Goal: Task Accomplishment & Management: Use online tool/utility

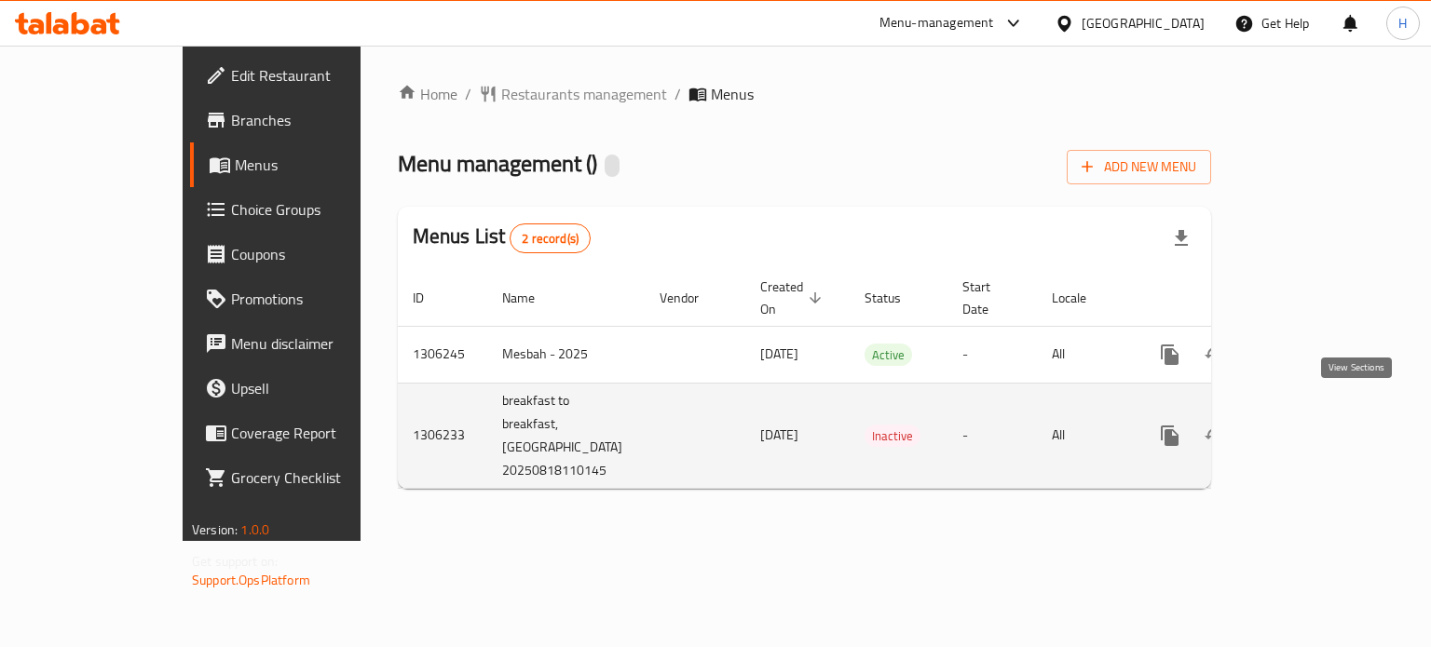
click at [1326, 431] on link "enhanced table" at bounding box center [1303, 436] width 45 height 45
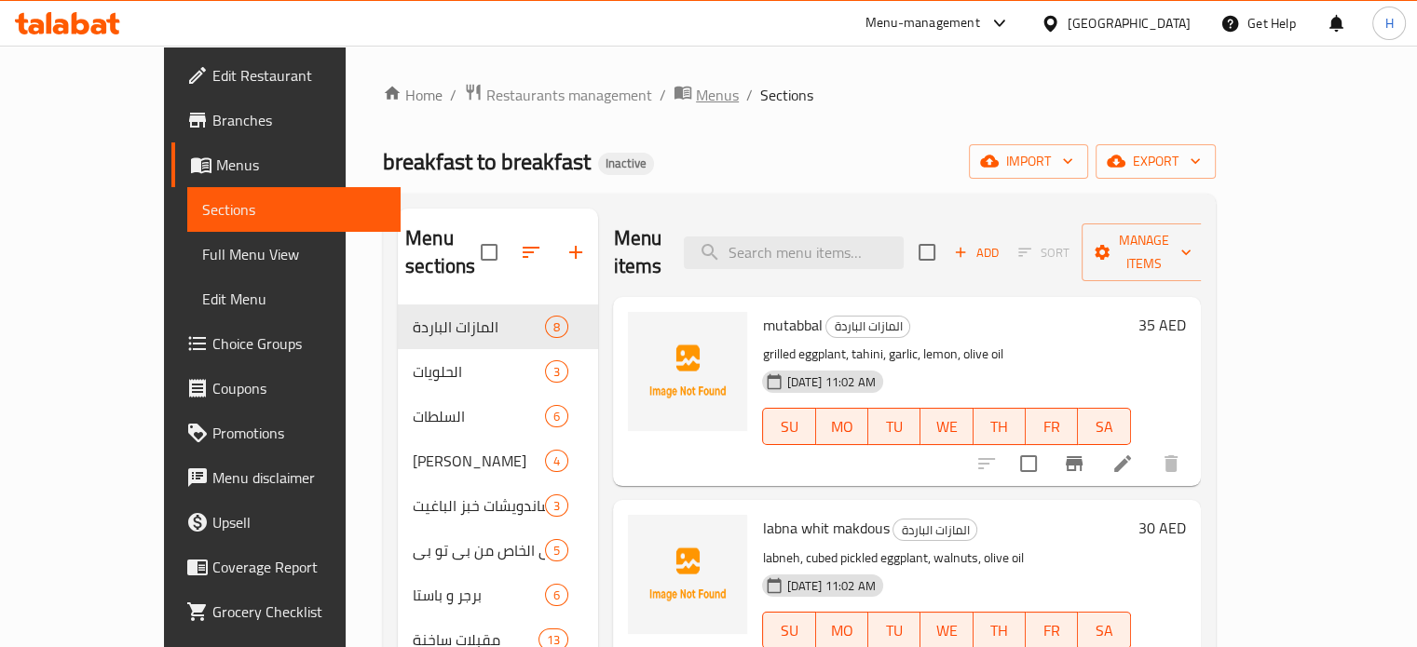
click at [696, 96] on span "Menus" at bounding box center [717, 95] width 43 height 22
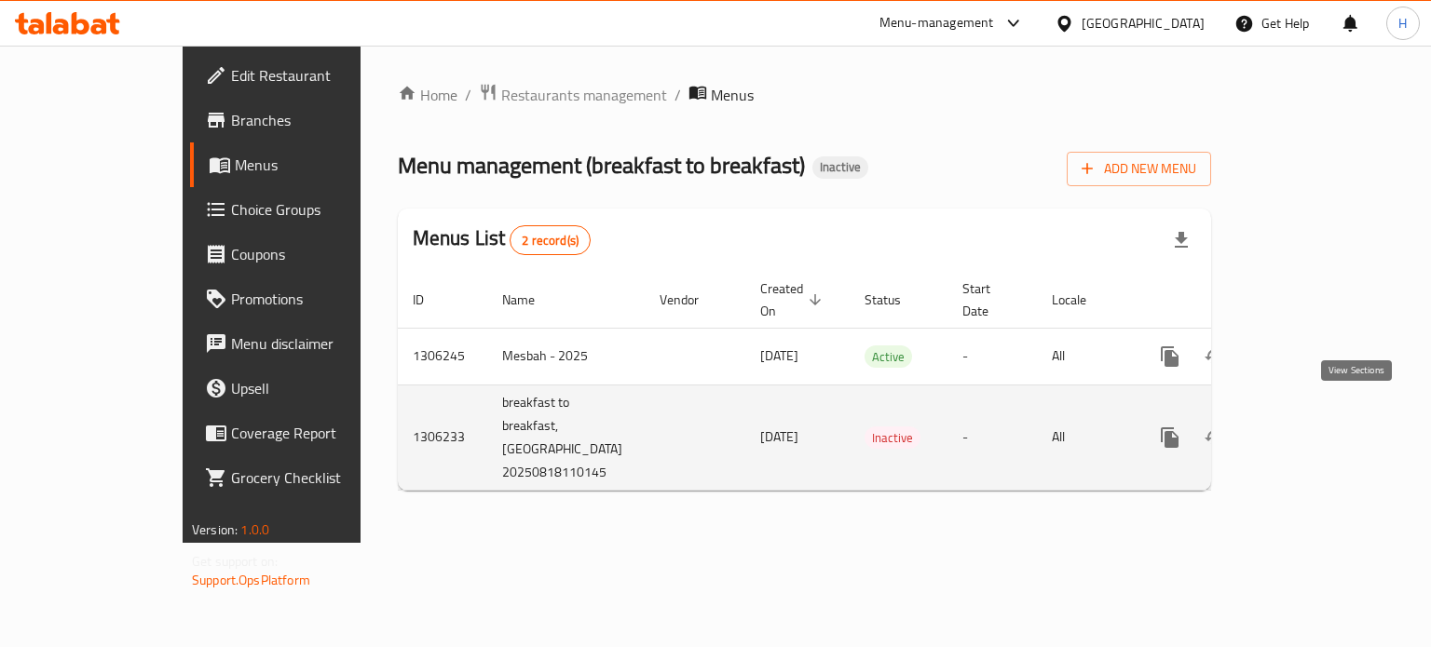
click at [1315, 427] on icon "enhanced table" at bounding box center [1304, 438] width 22 height 22
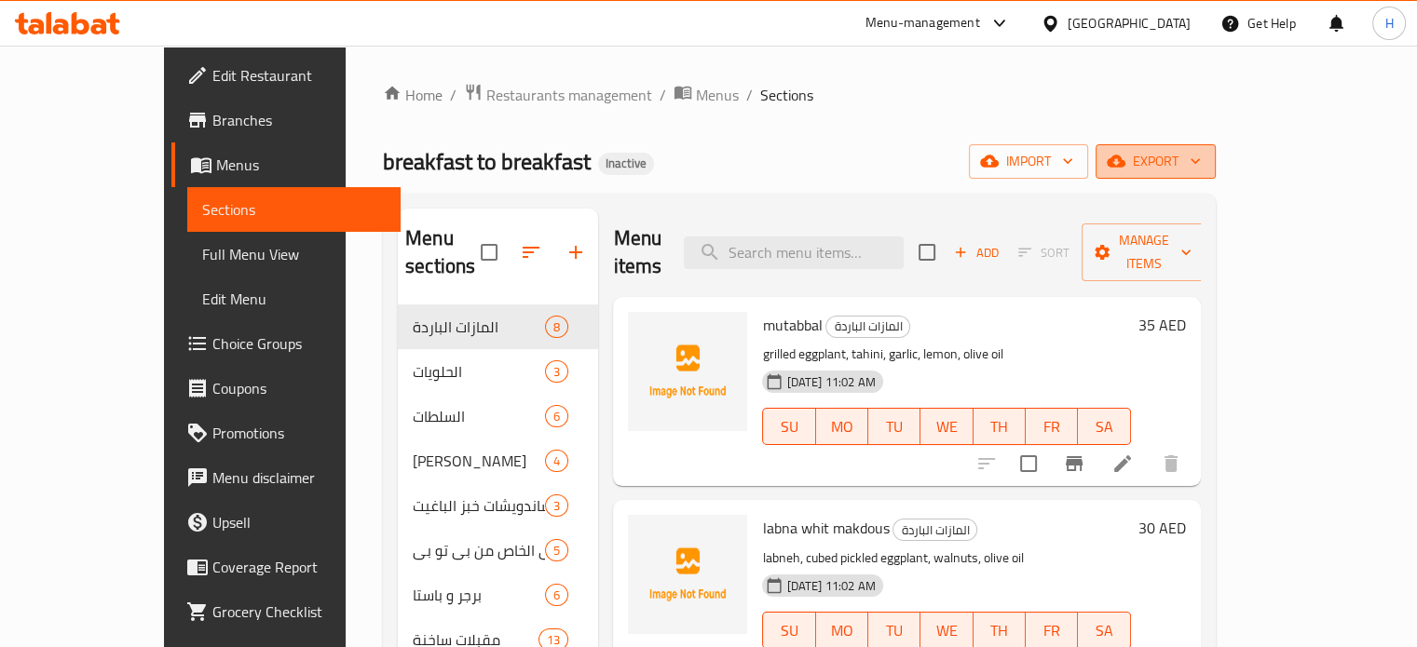
click at [1215, 172] on button "export" at bounding box center [1155, 161] width 120 height 34
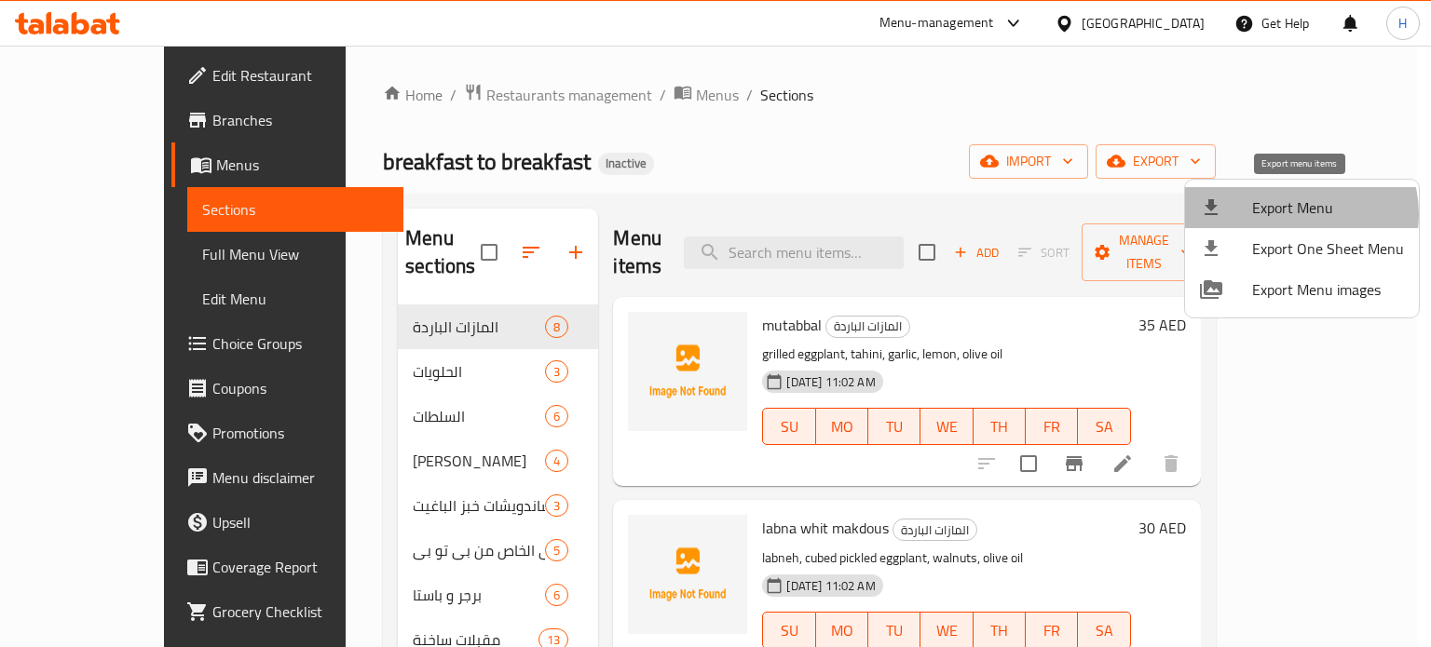
click at [1295, 214] on span "Export Menu" at bounding box center [1328, 208] width 152 height 22
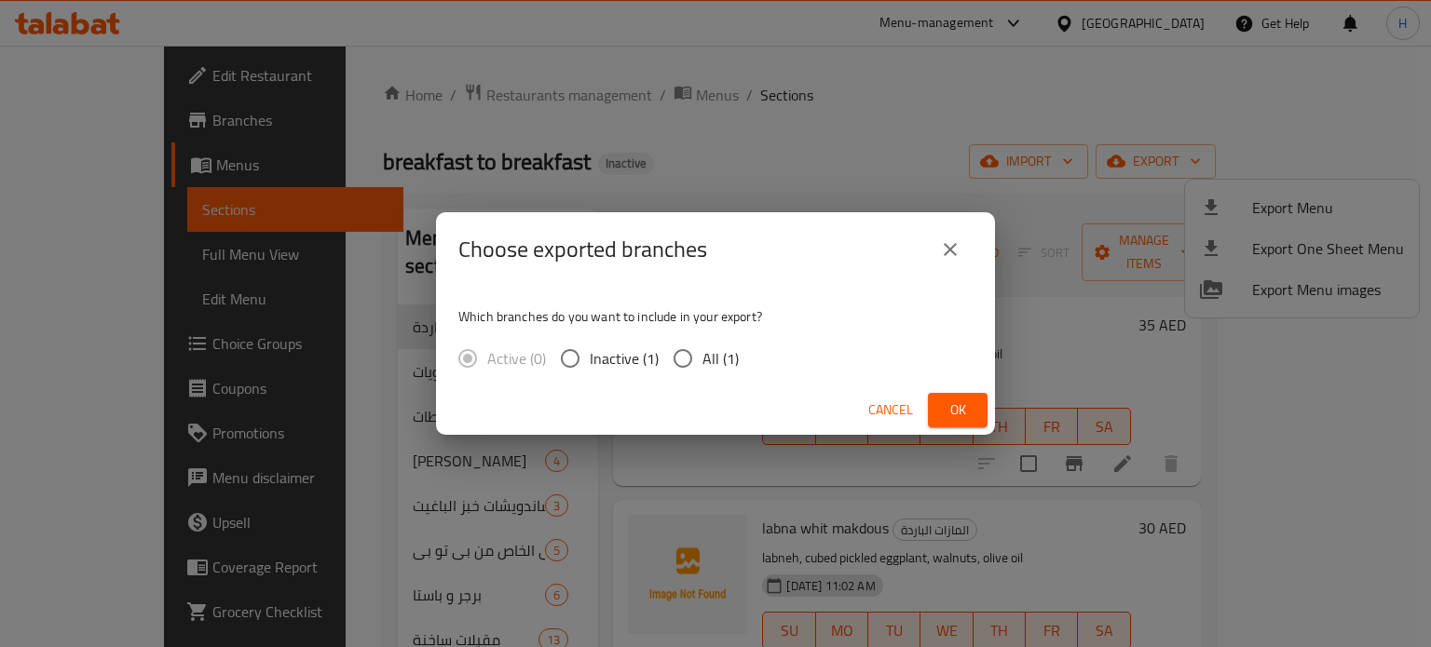
click at [689, 350] on input "All (1)" at bounding box center [682, 358] width 39 height 39
radio input "true"
click at [931, 406] on button "Ok" at bounding box center [958, 410] width 60 height 34
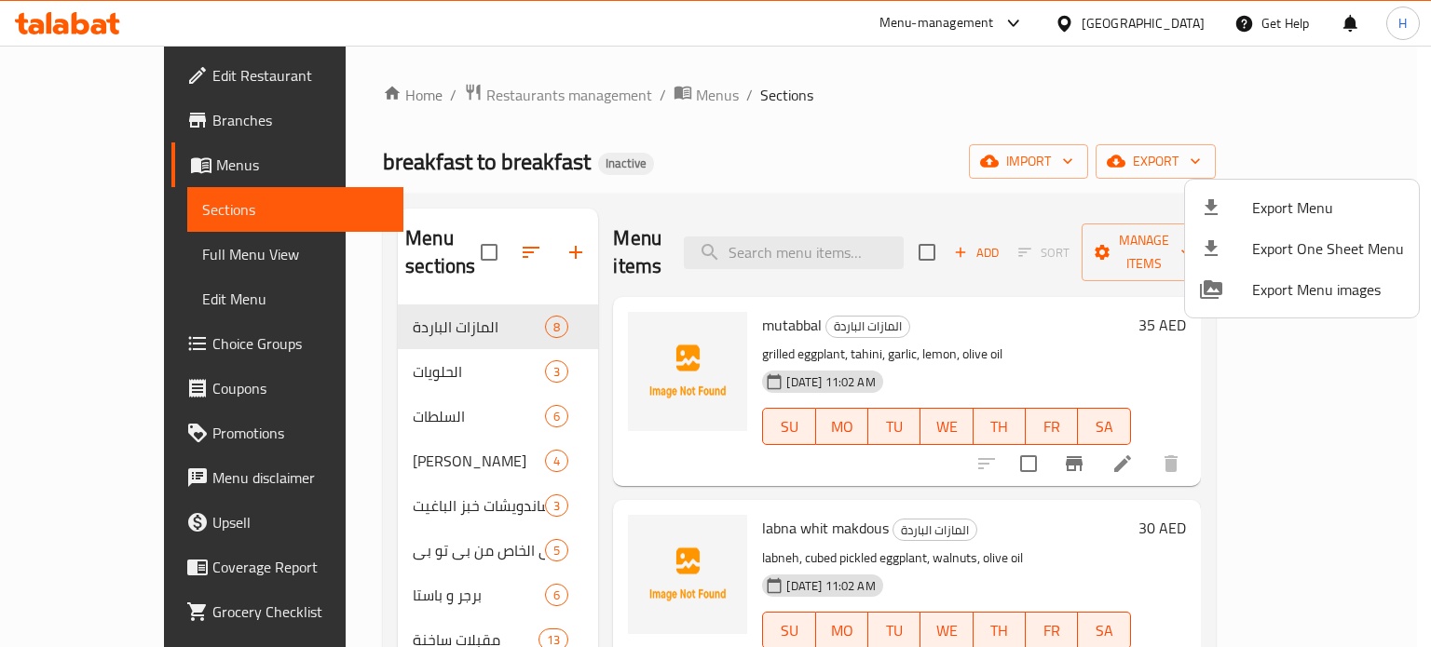
click at [1024, 157] on div at bounding box center [715, 323] width 1431 height 647
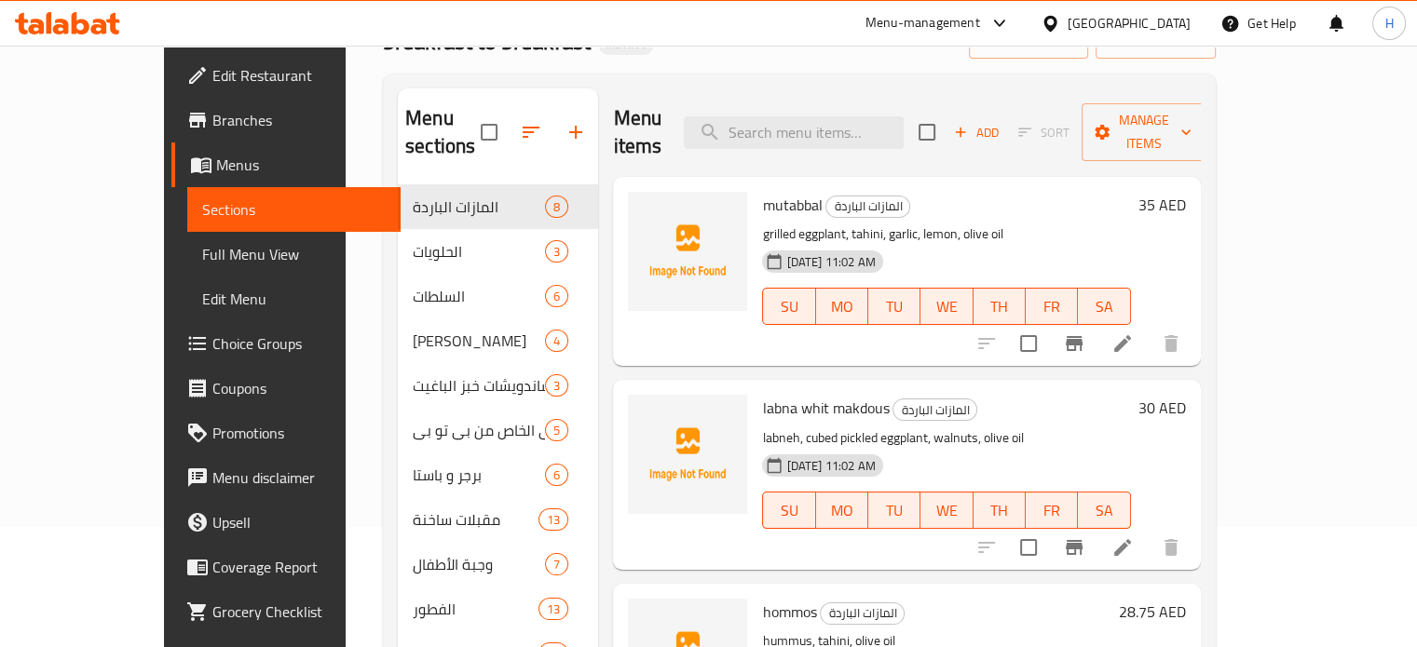
scroll to position [119, 0]
